Goal: Task Accomplishment & Management: Use online tool/utility

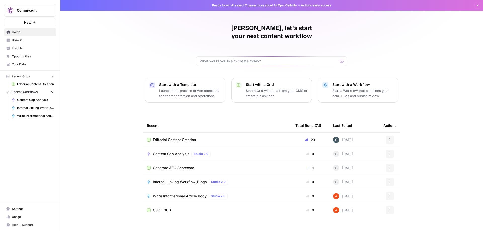
scroll to position [0, 0]
click at [27, 84] on span "Editorial Content Creation" at bounding box center [35, 84] width 37 height 5
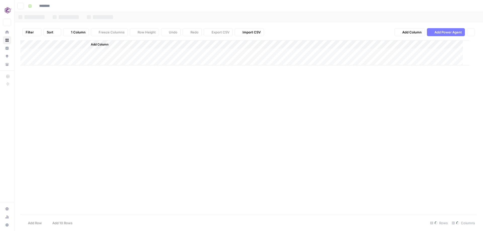
type input "**********"
click at [281, 95] on div "Add Column" at bounding box center [248, 127] width 456 height 175
click at [21, 97] on div "Add Column" at bounding box center [248, 127] width 456 height 175
click at [256, 98] on div "Add Column" at bounding box center [248, 127] width 456 height 175
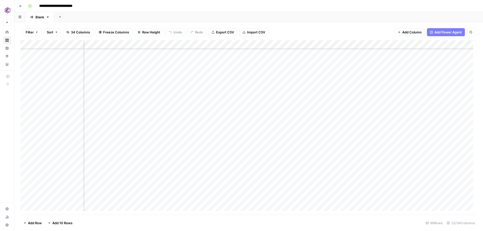
scroll to position [75, 160]
click at [338, 99] on div "Add Column" at bounding box center [248, 127] width 456 height 175
click at [304, 93] on div "Add Column" at bounding box center [248, 127] width 456 height 175
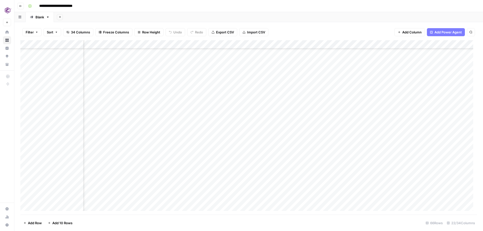
click at [404, 97] on div "Add Column" at bounding box center [248, 127] width 456 height 175
click at [411, 98] on div "Add Column" at bounding box center [248, 127] width 456 height 175
click at [413, 97] on div "Add Column" at bounding box center [248, 127] width 456 height 175
click at [413, 97] on div at bounding box center [422, 96] width 46 height 9
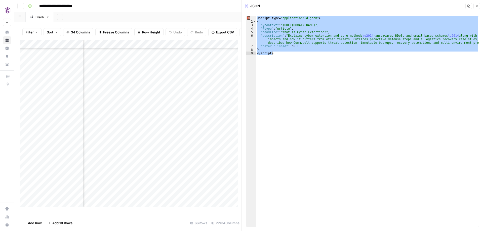
drag, startPoint x: 257, startPoint y: 18, endPoint x: 287, endPoint y: 53, distance: 45.8
click at [287, 53] on div "<script type= "application/ld+json" > { "@context" : "[URL][DOMAIN_NAME]" , "@t…" at bounding box center [367, 125] width 223 height 218
type textarea "* *********"
drag, startPoint x: 474, startPoint y: 8, endPoint x: 476, endPoint y: 13, distance: 4.9
click at [474, 8] on button "Close" at bounding box center [476, 6] width 7 height 7
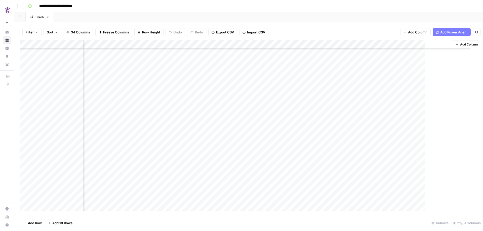
scroll to position [75, 744]
